Goal: Transaction & Acquisition: Purchase product/service

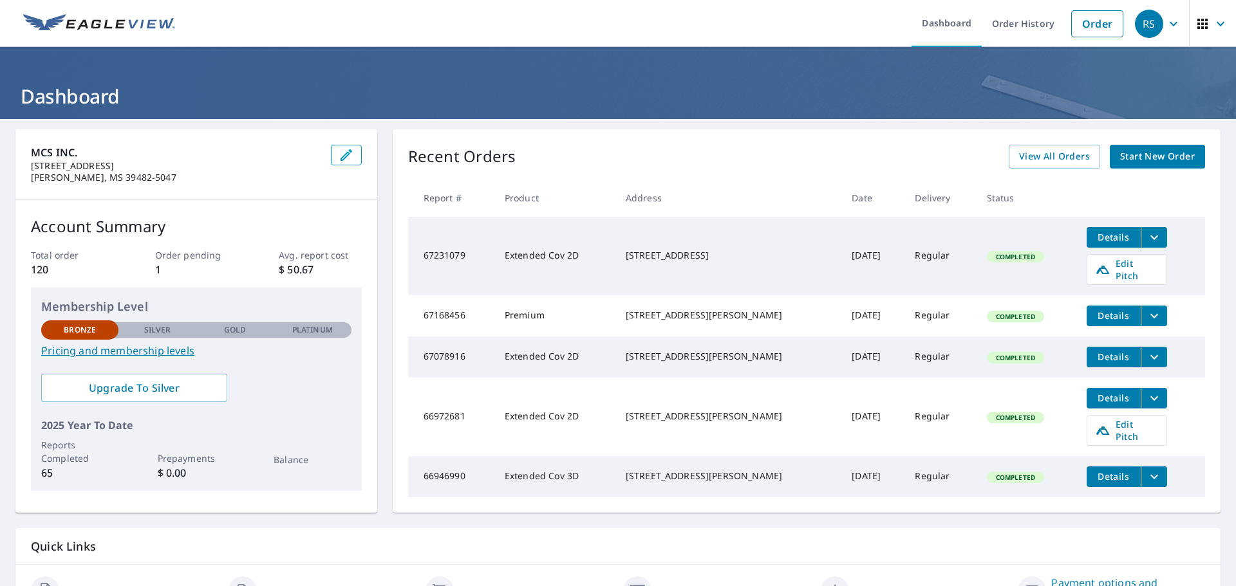
click at [1123, 154] on span "Start New Order" at bounding box center [1157, 157] width 75 height 16
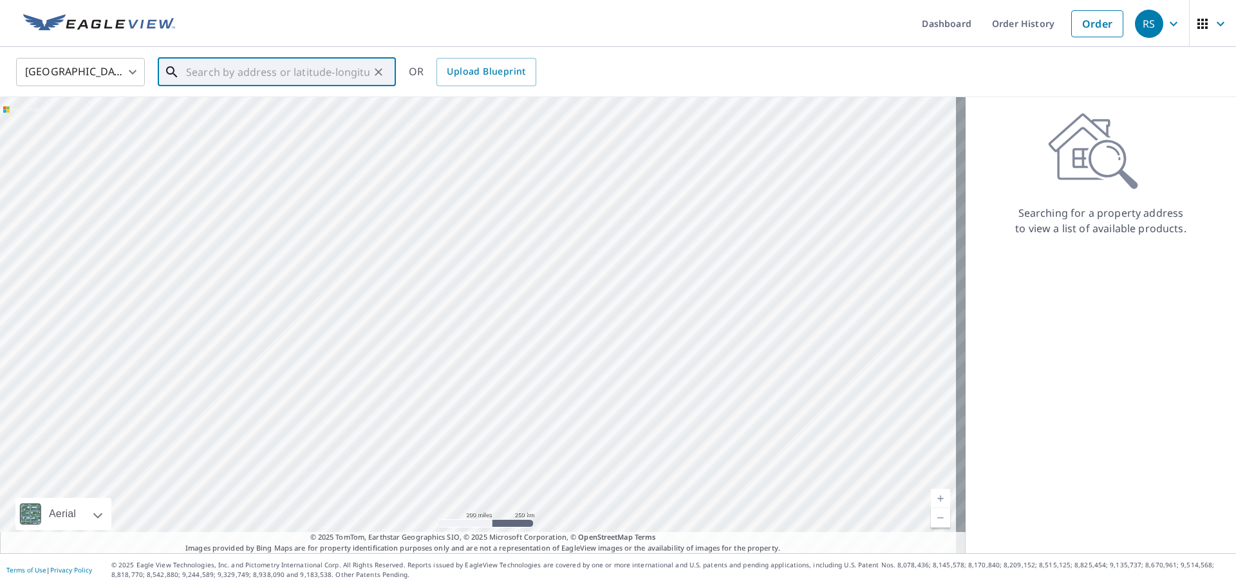
click at [291, 73] on input "text" at bounding box center [277, 72] width 183 height 36
click at [220, 113] on span "[STREET_ADDRESS][PERSON_NAME]" at bounding box center [284, 109] width 202 height 15
type input "[STREET_ADDRESS][PERSON_NAME][PERSON_NAME]"
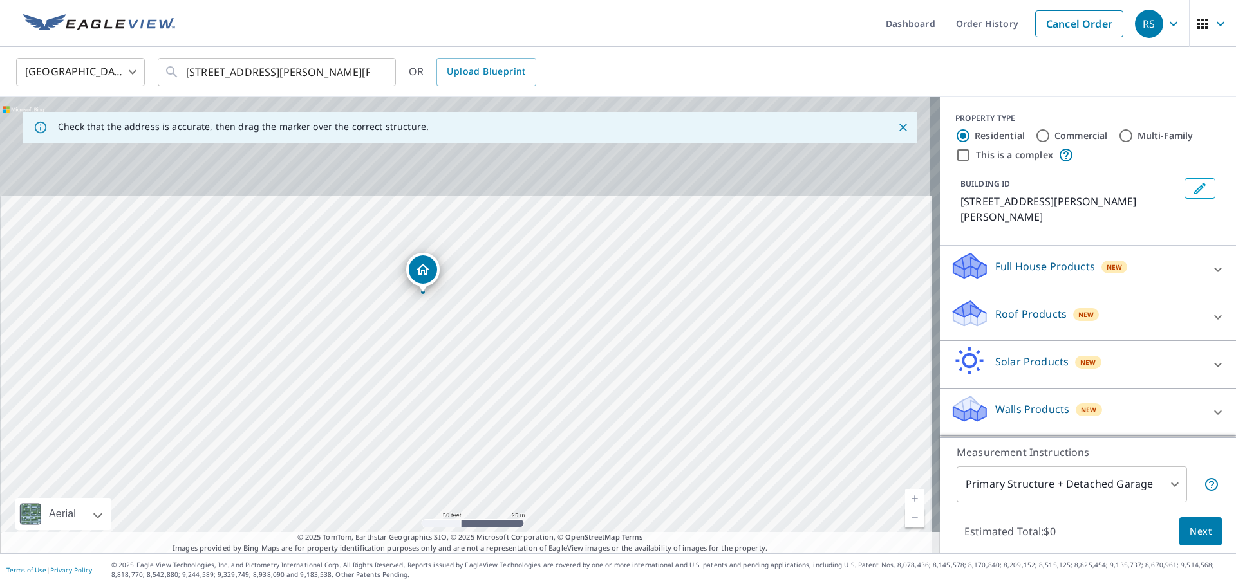
drag, startPoint x: 448, startPoint y: 334, endPoint x: 461, endPoint y: 519, distance: 185.8
click at [461, 519] on div "[STREET_ADDRESS][PERSON_NAME][PERSON_NAME]" at bounding box center [470, 325] width 940 height 456
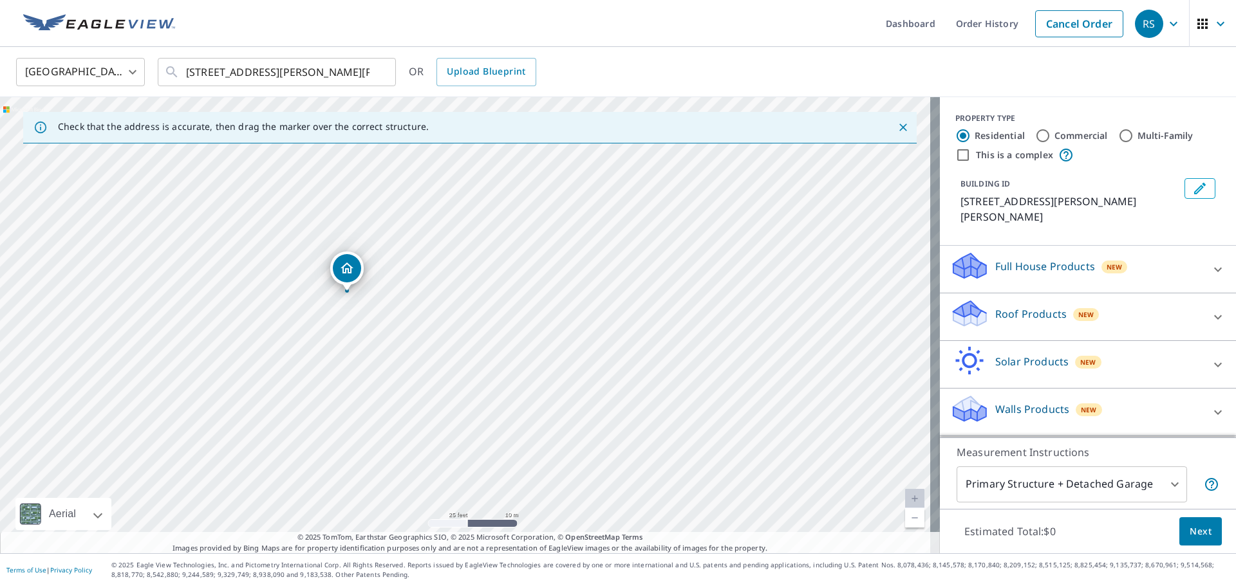
drag, startPoint x: 469, startPoint y: 363, endPoint x: 485, endPoint y: 510, distance: 148.3
click at [485, 510] on div "[STREET_ADDRESS][PERSON_NAME][PERSON_NAME]" at bounding box center [470, 325] width 940 height 456
click at [1010, 311] on p "Roof Products" at bounding box center [1030, 313] width 71 height 15
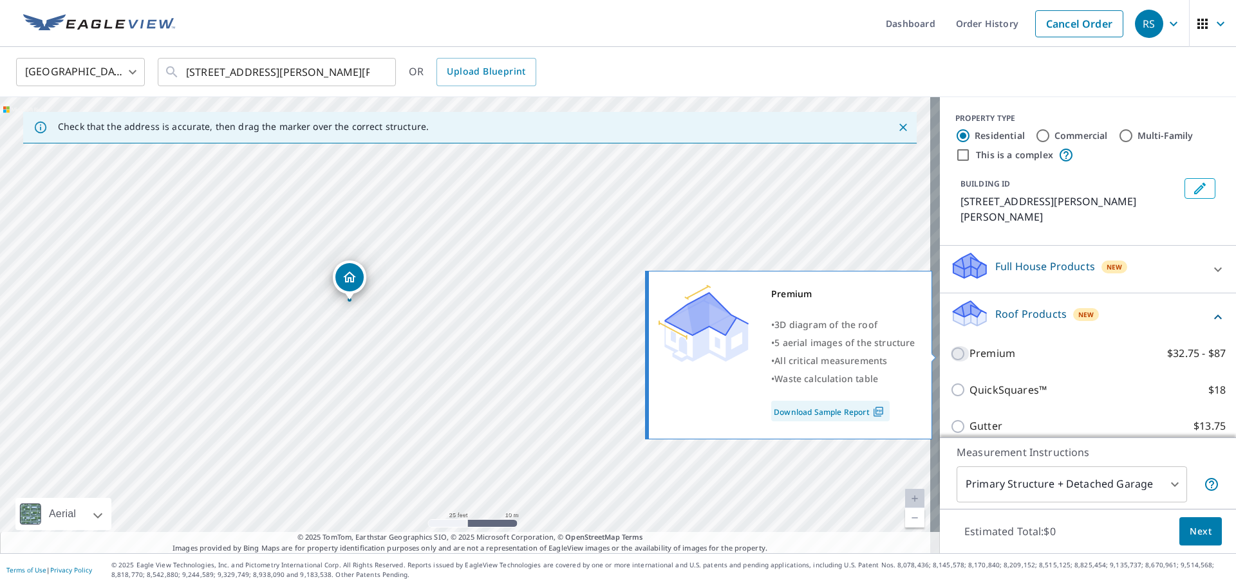
click at [953, 355] on input "Premium $32.75 - $87" at bounding box center [959, 353] width 19 height 15
checkbox input "true"
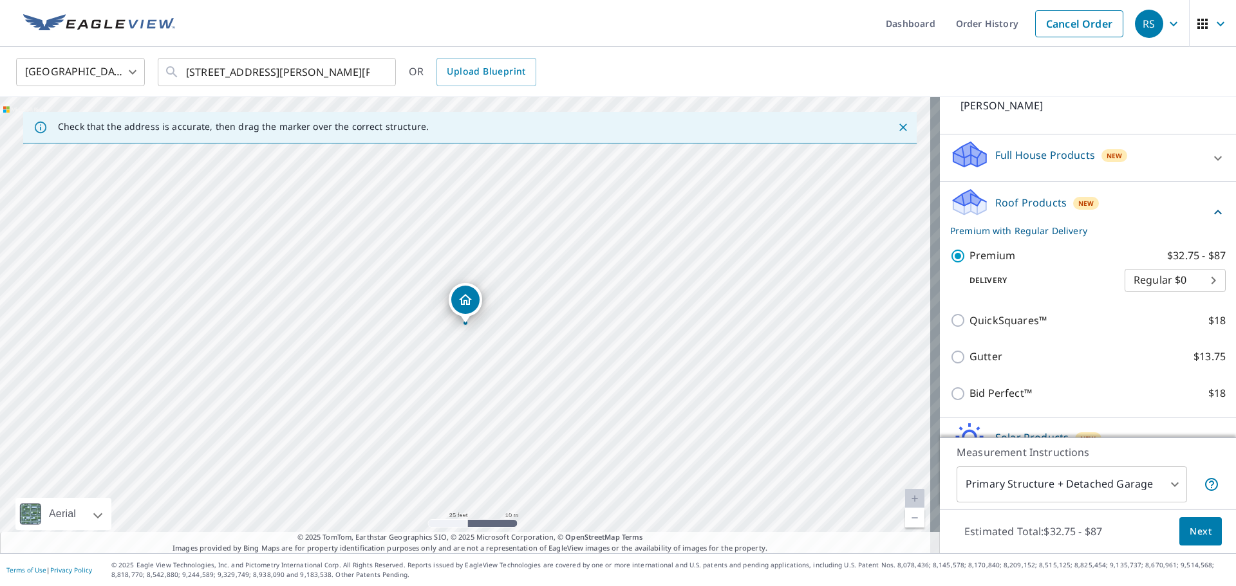
scroll to position [129, 0]
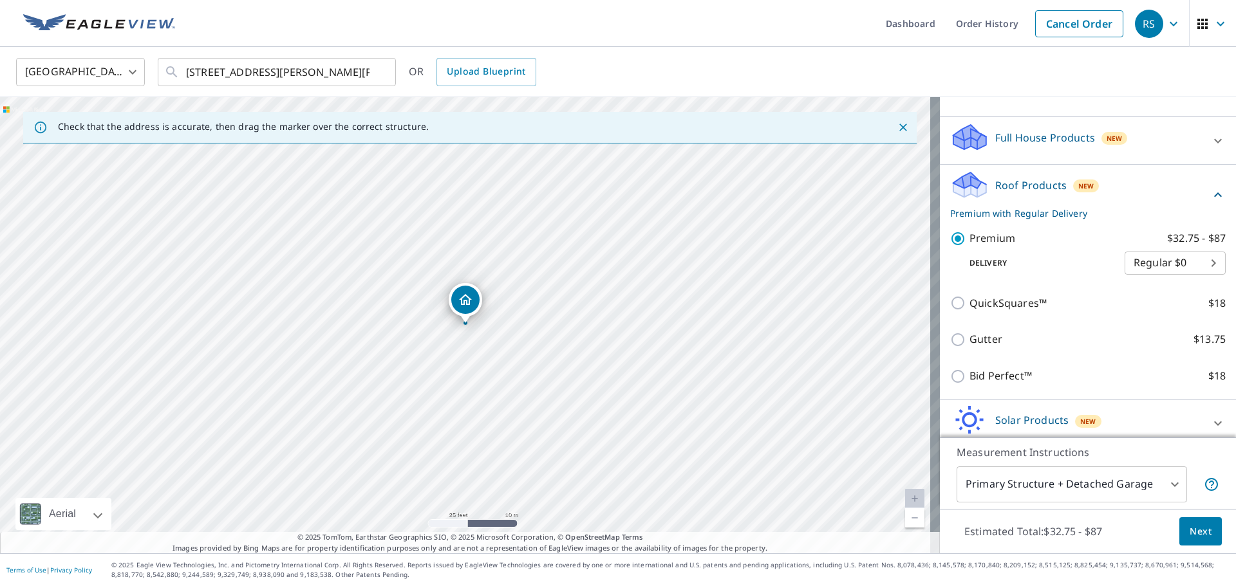
click at [1195, 530] on span "Next" at bounding box center [1200, 532] width 22 height 16
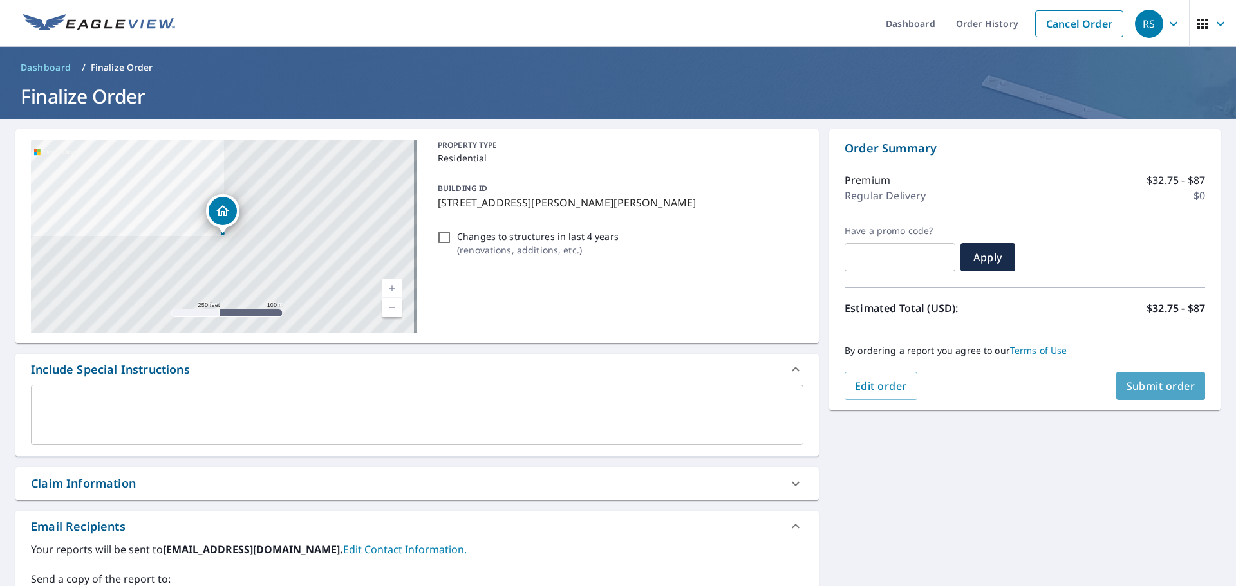
click at [1156, 389] on span "Submit order" at bounding box center [1160, 386] width 69 height 14
